Goal: Check status: Check status

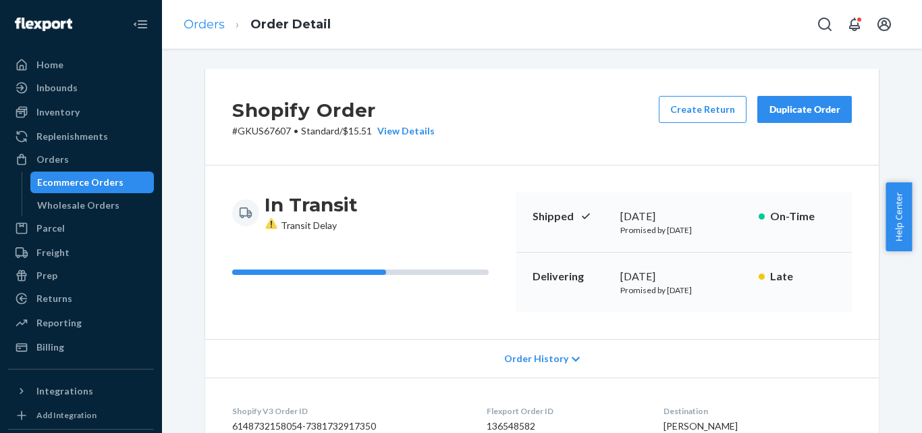
scroll to position [209, 0]
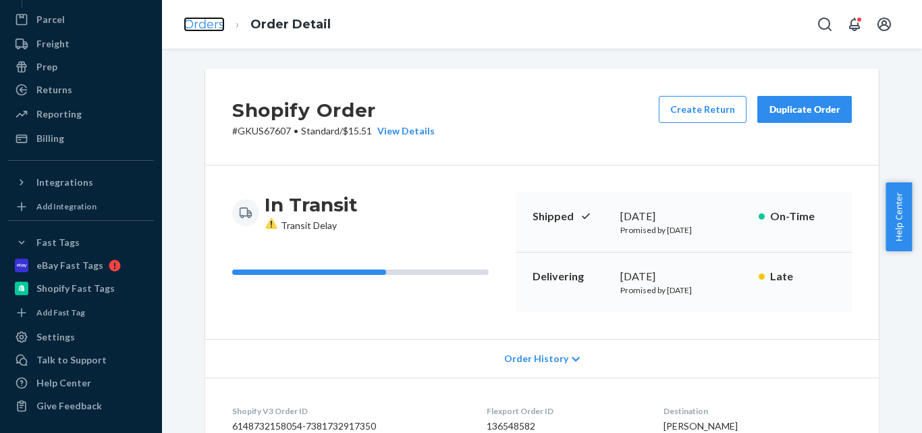
click at [221, 26] on link "Orders" at bounding box center [204, 24] width 41 height 15
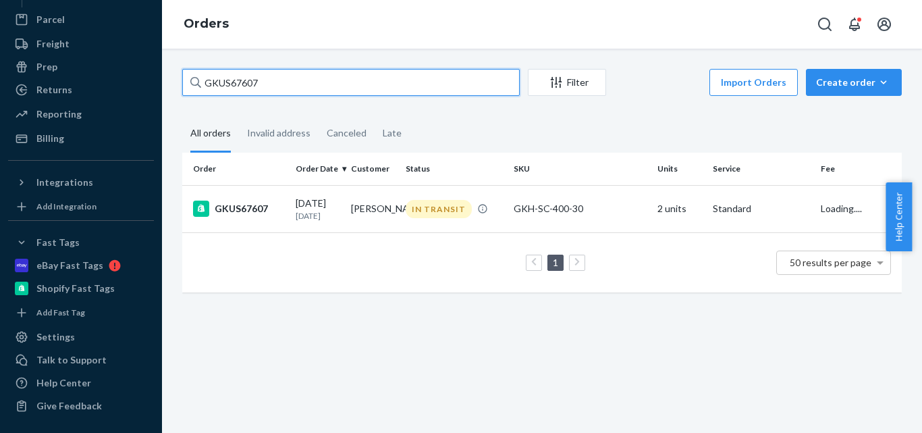
click at [270, 90] on input "GKUS67607" at bounding box center [350, 82] width 337 height 27
paste input "725"
type input "GKUS67725"
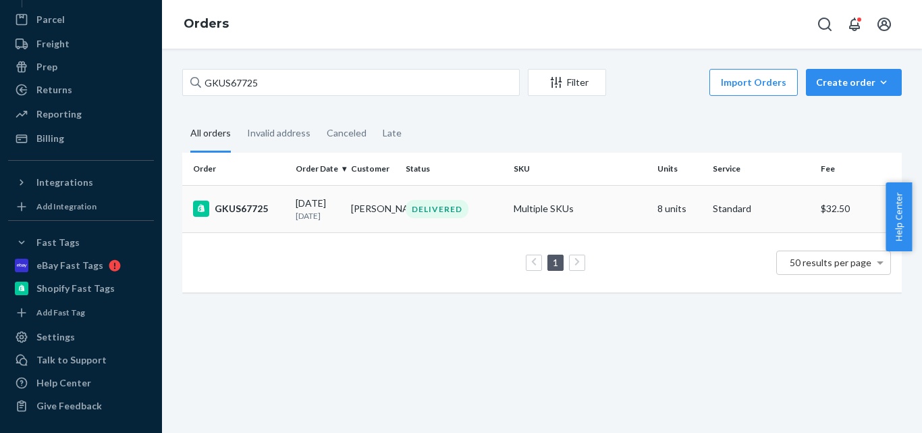
click at [387, 211] on td "[PERSON_NAME]" at bounding box center [372, 208] width 55 height 47
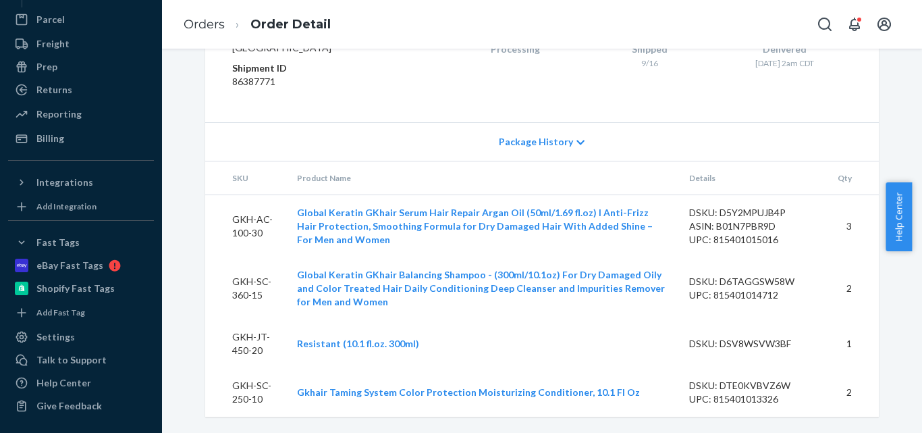
scroll to position [897, 0]
drag, startPoint x: 841, startPoint y: 227, endPoint x: 837, endPoint y: 294, distance: 67.0
click at [827, 232] on td "3" at bounding box center [853, 226] width 52 height 63
click at [827, 286] on td "2" at bounding box center [853, 288] width 52 height 62
drag, startPoint x: 831, startPoint y: 341, endPoint x: 769, endPoint y: 341, distance: 62.8
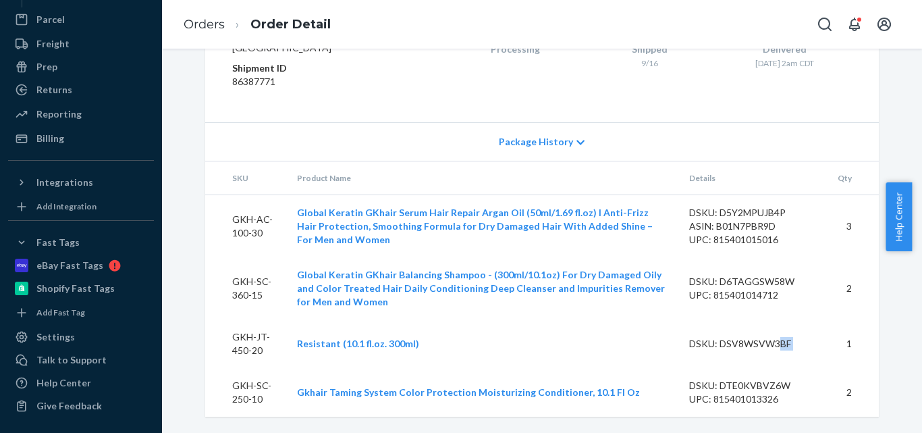
click at [771, 339] on tr "GKH-JT-450-20 Resistant (10.1 fl.oz. 300ml) DSKU: DSV8WSVW3BF 1" at bounding box center [541, 343] width 673 height 49
click at [762, 341] on div "DSKU: DSV8WSVW3BF" at bounding box center [752, 343] width 127 height 13
click at [763, 341] on div "DSKU: DSV8WSVW3BF" at bounding box center [752, 343] width 127 height 13
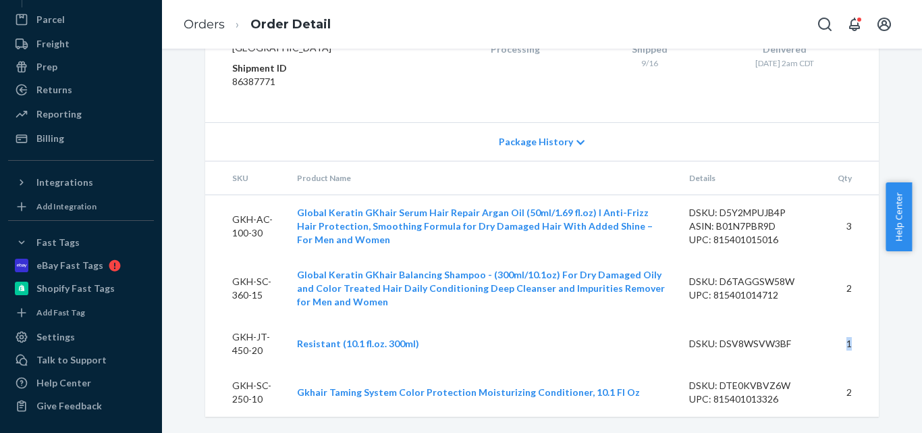
drag, startPoint x: 848, startPoint y: 339, endPoint x: 835, endPoint y: 339, distance: 13.5
click at [835, 339] on td "1" at bounding box center [853, 343] width 52 height 49
click at [773, 352] on td "DSKU: DSV8WSVW3BF" at bounding box center [752, 343] width 148 height 49
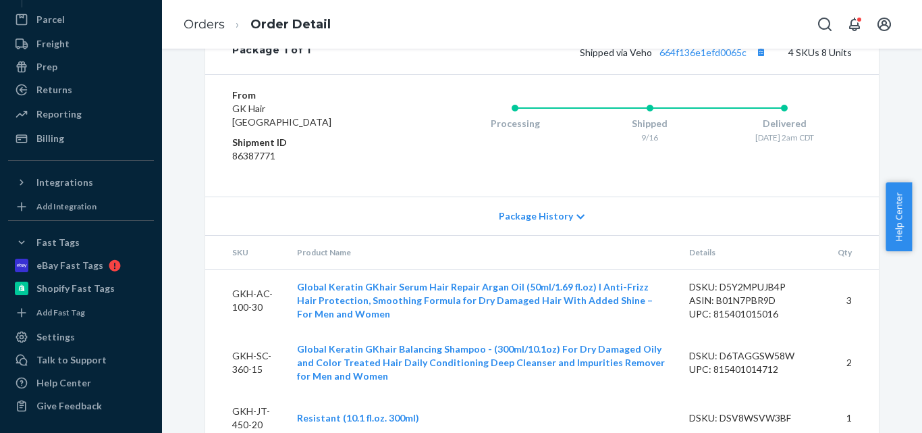
scroll to position [628, 0]
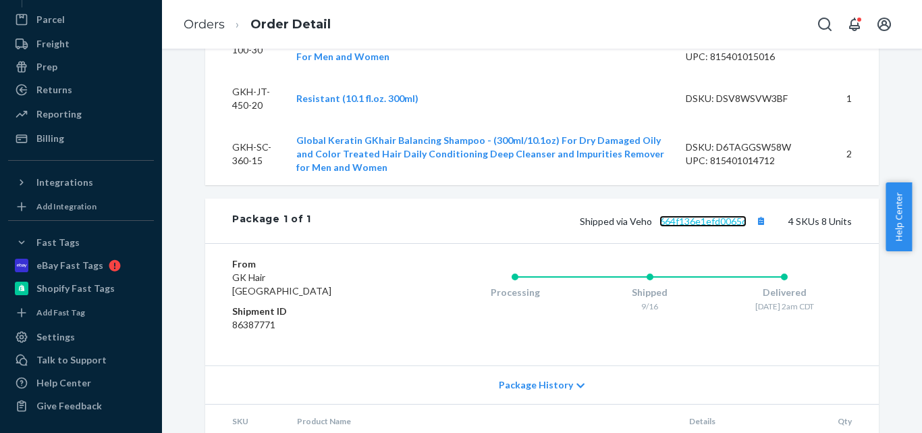
click at [714, 227] on link "664f136e1efd0065c" at bounding box center [702, 220] width 87 height 11
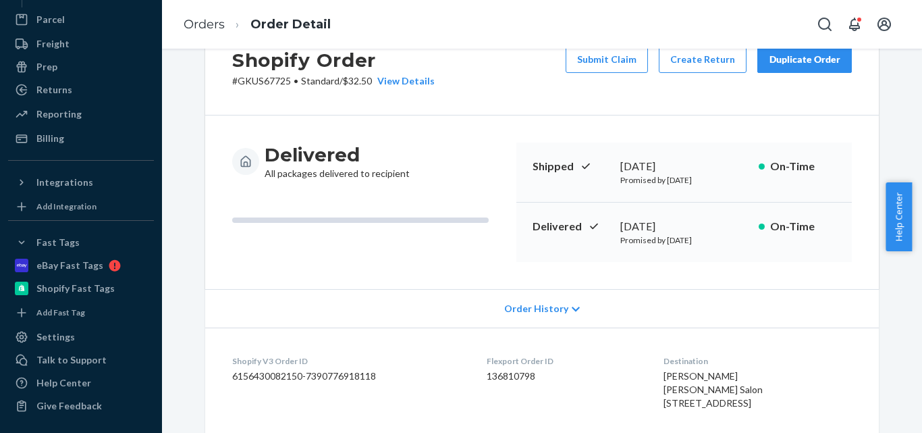
scroll to position [0, 0]
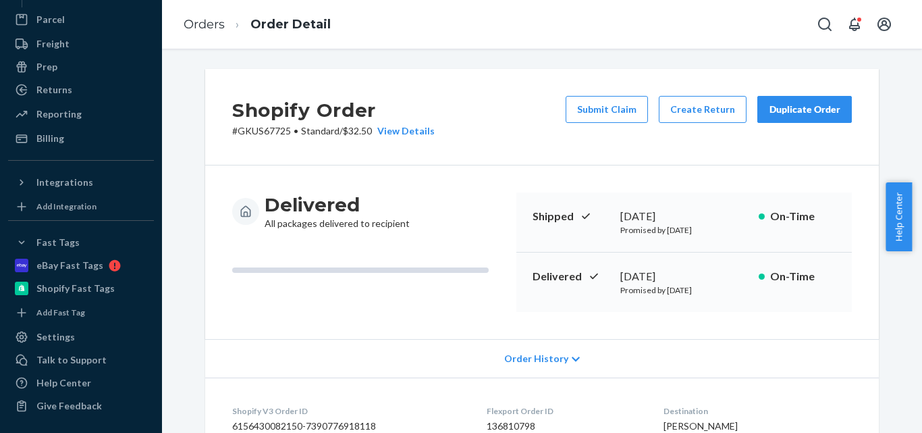
click at [270, 136] on p "# GKUS67725 • Standard / $32.50 View Details" at bounding box center [333, 130] width 202 height 13
click at [268, 130] on p "# GKUS67725 • Standard / $32.50 View Details" at bounding box center [333, 130] width 202 height 13
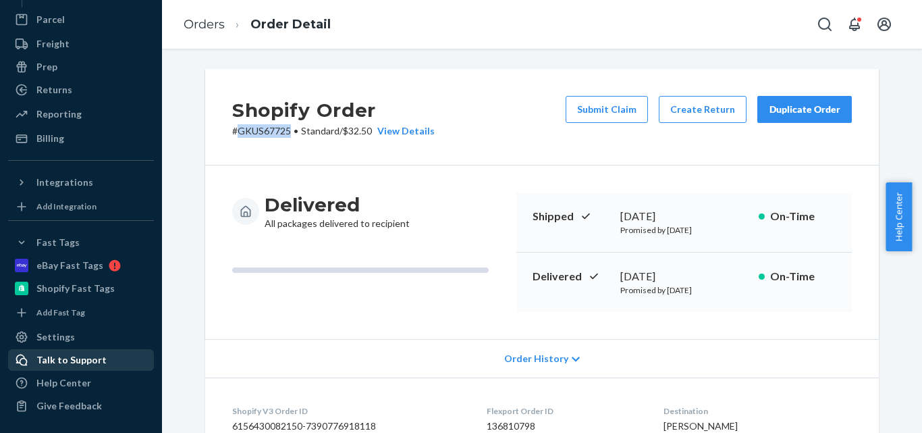
click at [69, 353] on div "Talk to Support" at bounding box center [71, 359] width 70 height 13
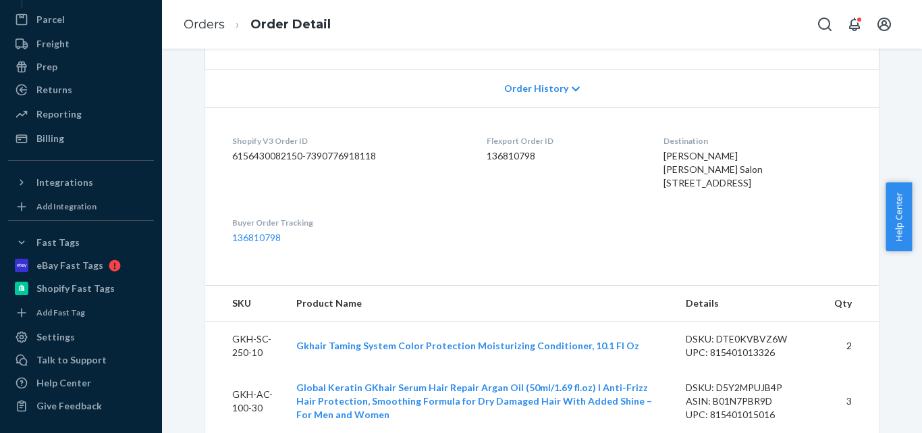
click at [494, 155] on dd "136810798" at bounding box center [565, 155] width 156 height 13
copy dd "136810798"
click at [304, 161] on dd "6156430082150-7390776918118" at bounding box center [348, 155] width 233 height 13
click at [306, 161] on dd "6156430082150-7390776918118" at bounding box center [348, 155] width 233 height 13
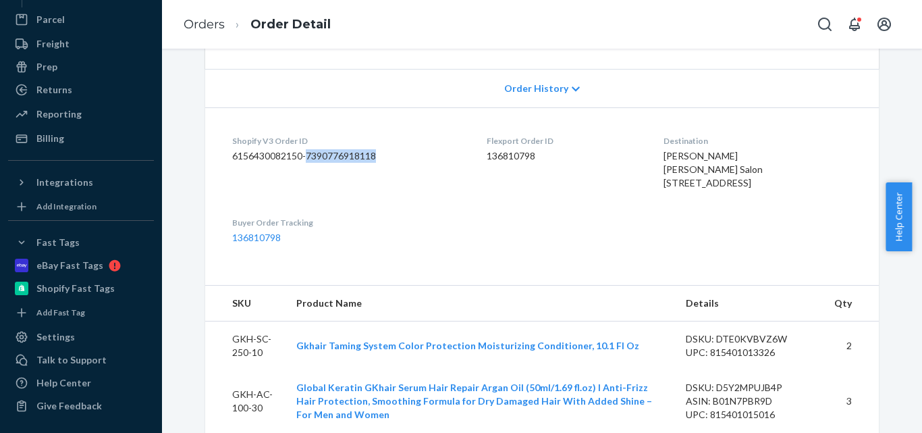
click at [307, 160] on dd "6156430082150-7390776918118" at bounding box center [348, 155] width 233 height 13
click at [316, 155] on dd "6156430082150-7390776918118" at bounding box center [348, 155] width 233 height 13
click at [318, 154] on dd "6156430082150-7390776918118" at bounding box center [348, 155] width 233 height 13
